Goal: Book appointment/travel/reservation

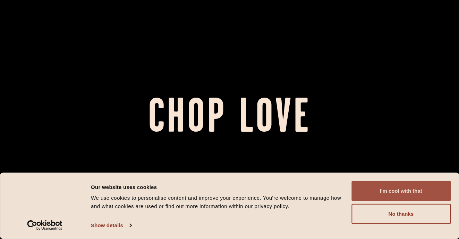
click at [373, 194] on button "I'm cool with that" at bounding box center [401, 191] width 99 height 20
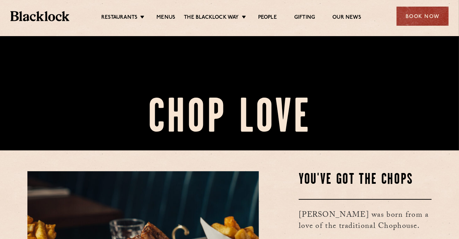
scroll to position [174, 0]
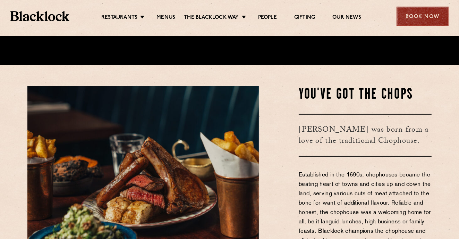
click at [420, 21] on div "Book Now" at bounding box center [423, 16] width 52 height 19
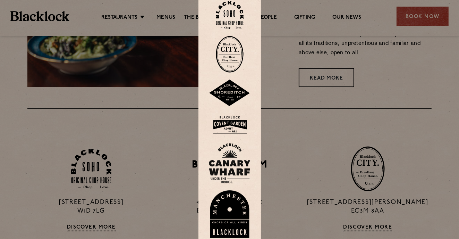
scroll to position [451, 0]
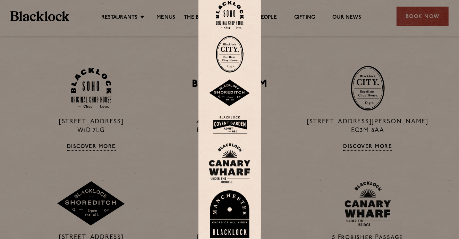
click at [413, 18] on div at bounding box center [229, 119] width 459 height 239
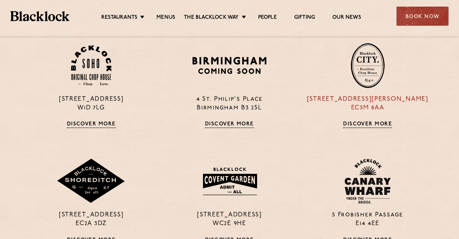
scroll to position [486, 0]
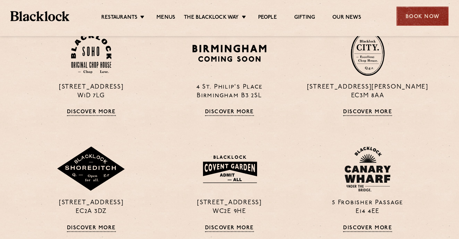
click at [424, 16] on div "Book Now" at bounding box center [423, 16] width 52 height 19
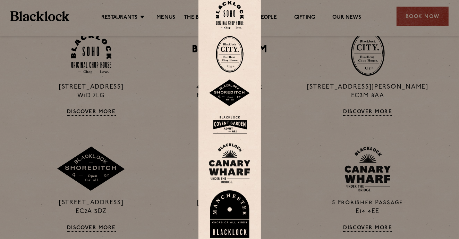
click at [295, 90] on div at bounding box center [229, 119] width 459 height 239
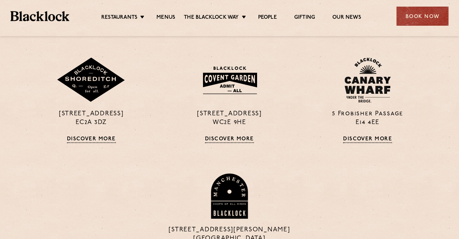
scroll to position [590, 0]
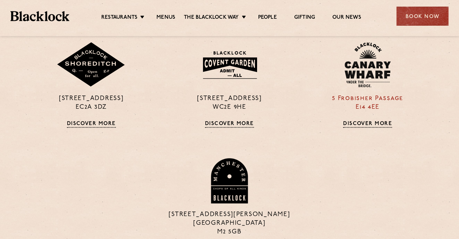
click at [351, 90] on div "5 Frobisher Passage E14 4EE Discover More" at bounding box center [368, 84] width 138 height 85
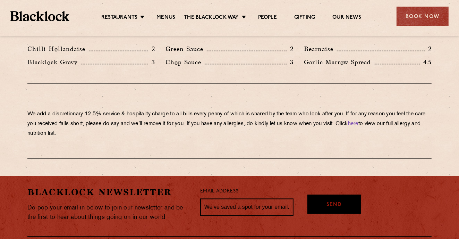
scroll to position [1215, 0]
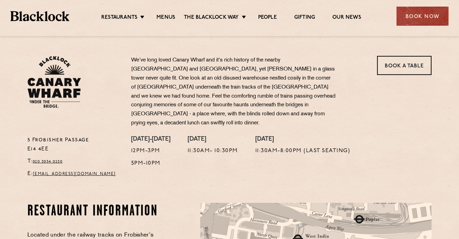
scroll to position [174, 0]
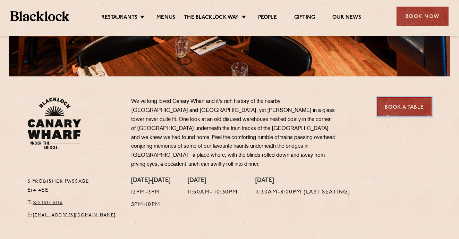
click at [390, 106] on link "Book a Table" at bounding box center [404, 106] width 55 height 19
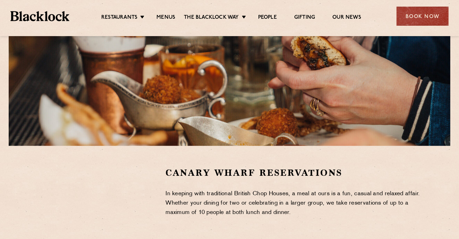
scroll to position [243, 0]
